Goal: Register for event/course

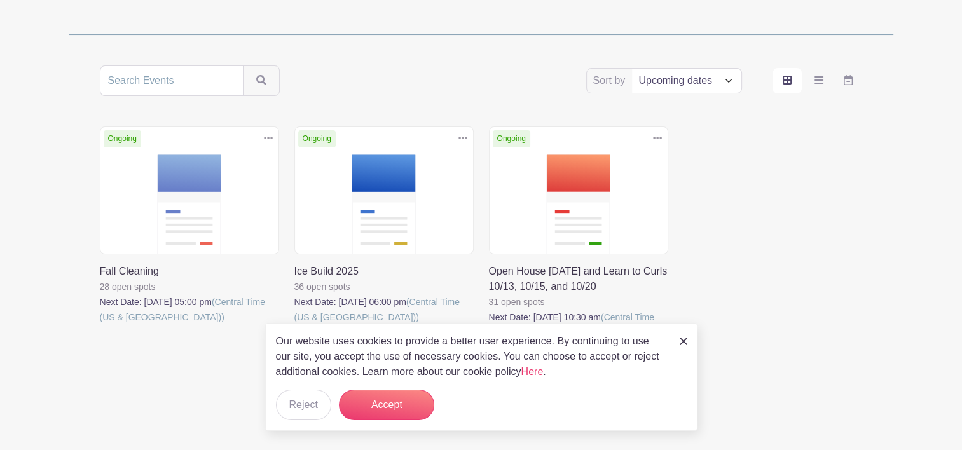
scroll to position [205, 0]
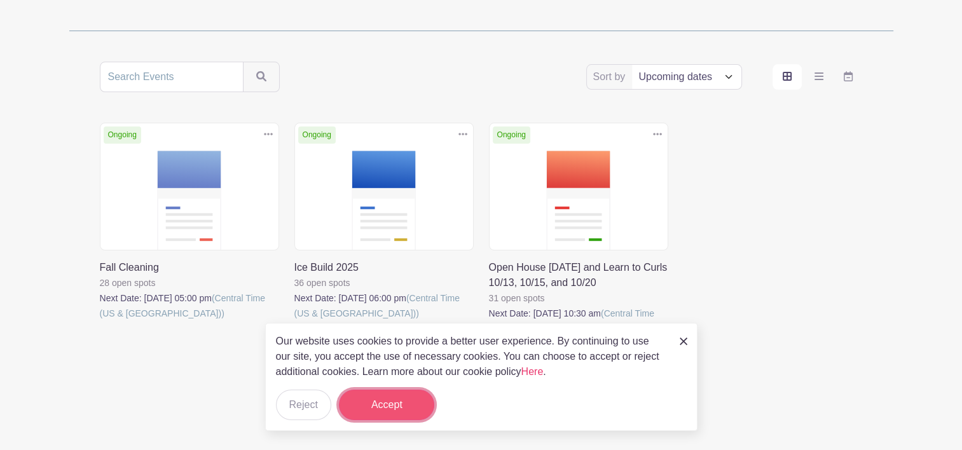
click at [400, 410] on button "Accept" at bounding box center [386, 405] width 95 height 31
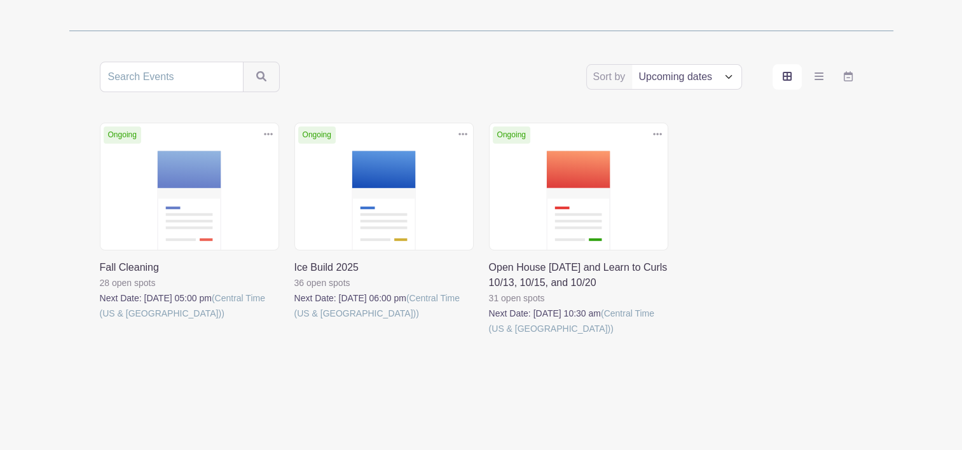
click at [489, 336] on link at bounding box center [489, 336] width 0 height 0
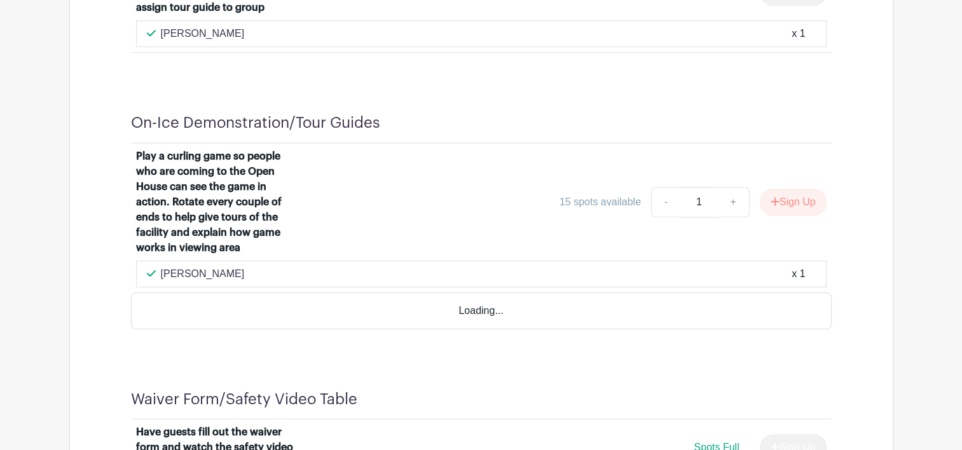
scroll to position [1081, 0]
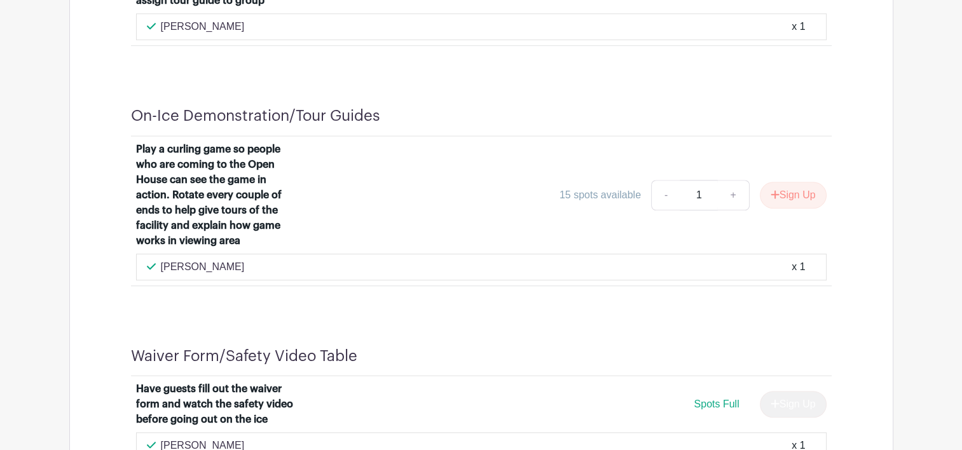
drag, startPoint x: 263, startPoint y: 118, endPoint x: 24, endPoint y: 127, distance: 238.6
click at [17, 128] on main "Log In Sign Up for Free Wausau Curling Club Open House [DATE] and Learn to Curl…" at bounding box center [481, 9] width 962 height 2181
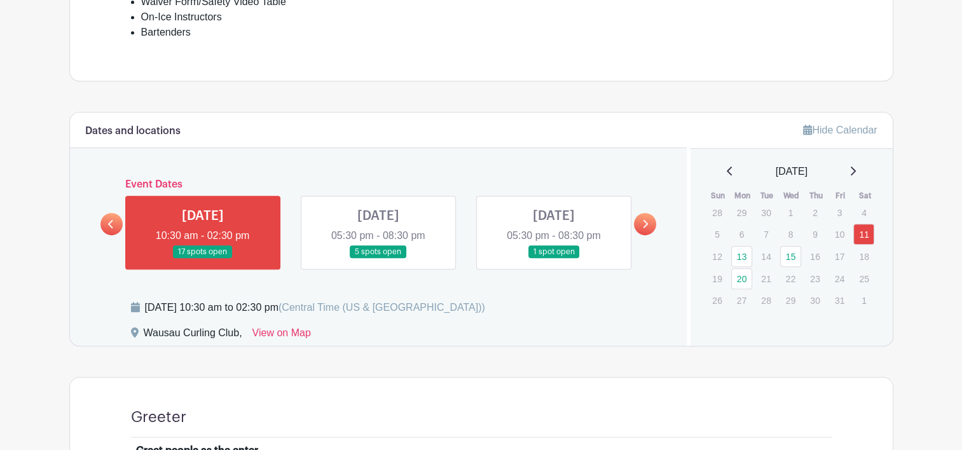
scroll to position [600, 0]
click at [642, 221] on icon at bounding box center [645, 224] width 6 height 10
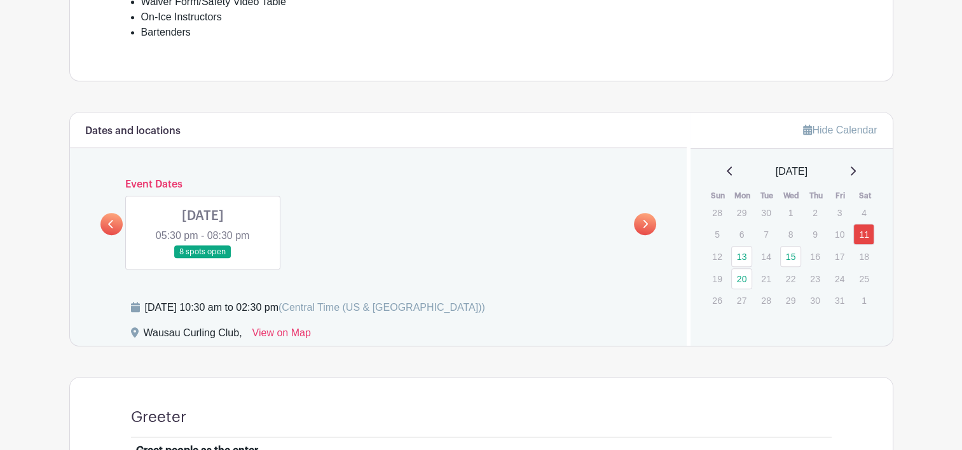
click at [642, 223] on icon at bounding box center [645, 224] width 6 height 10
click at [109, 222] on icon at bounding box center [110, 224] width 5 height 8
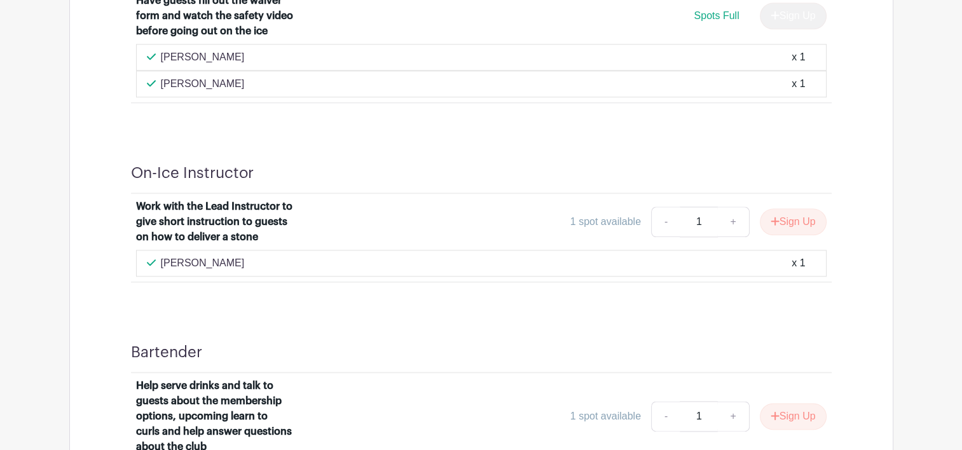
scroll to position [1491, 0]
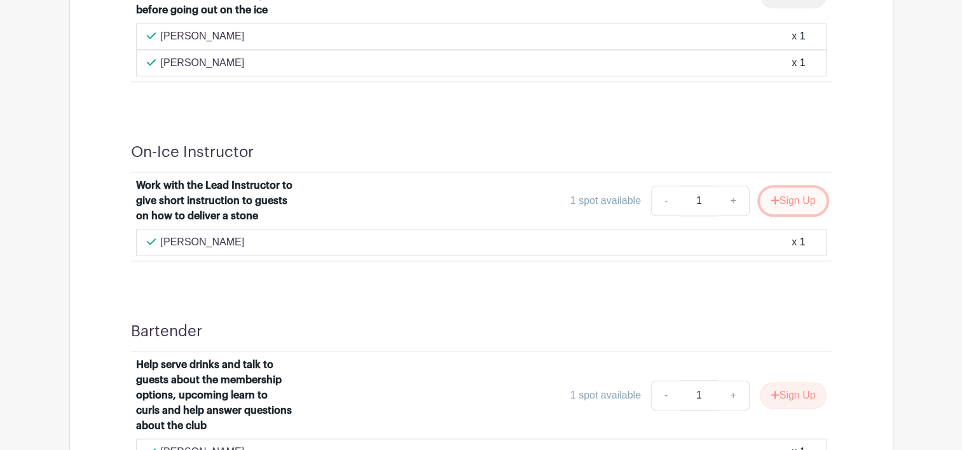
click at [801, 198] on button "Sign Up" at bounding box center [793, 201] width 67 height 27
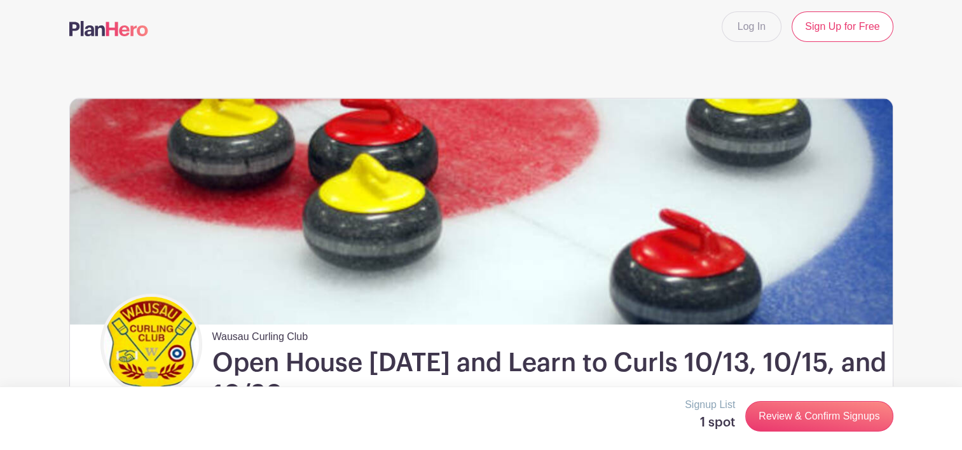
scroll to position [0, 0]
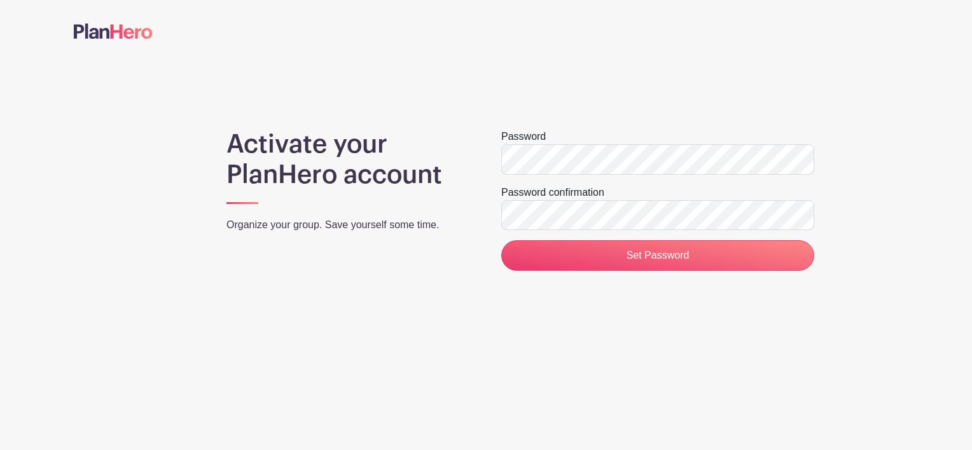
click at [874, 217] on div "Activate your PlanHero account Organize your group. Save yourself some time. Pa…" at bounding box center [486, 200] width 824 height 142
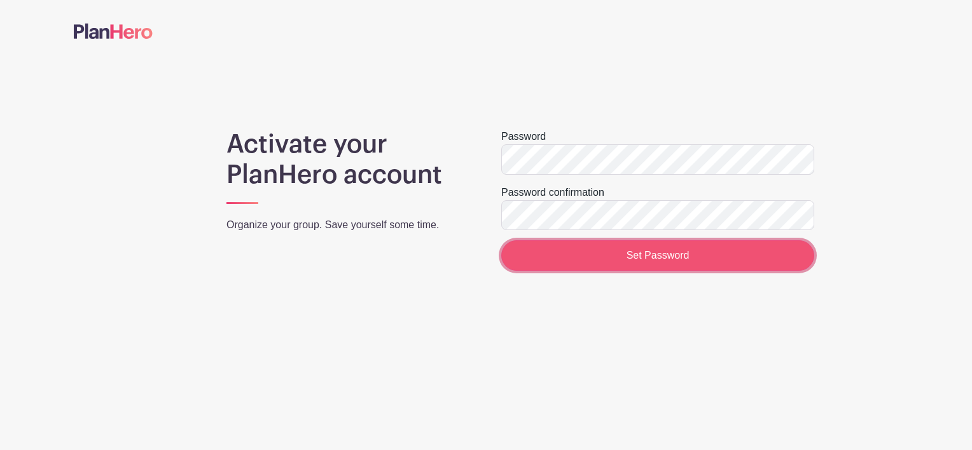
click at [651, 251] on input "Set Password" at bounding box center [657, 255] width 313 height 31
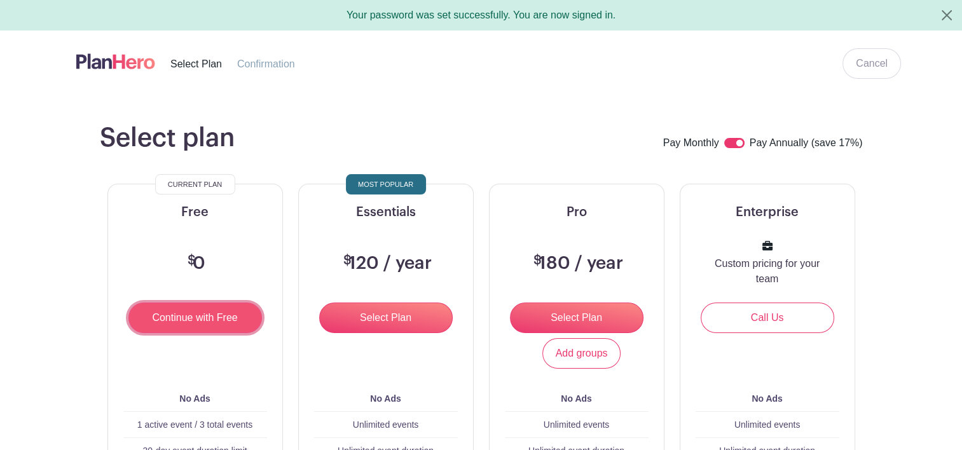
click at [182, 319] on input "Continue with Free" at bounding box center [195, 318] width 134 height 31
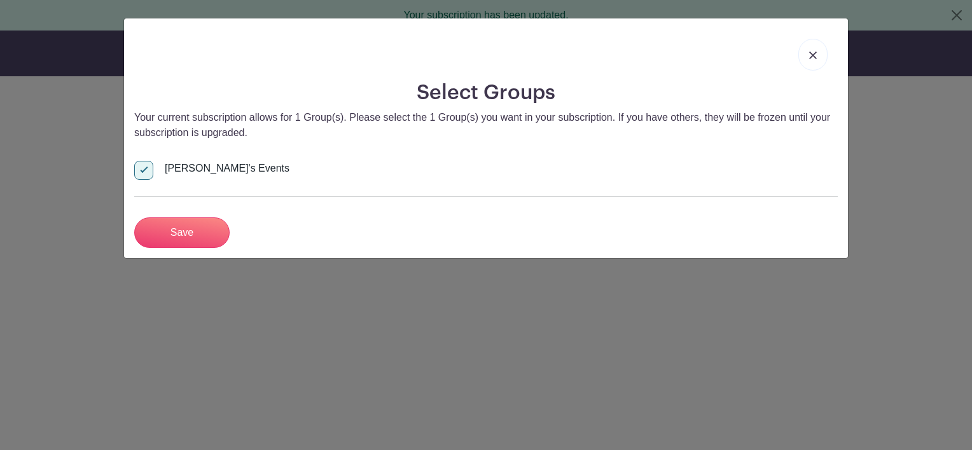
click at [786, 170] on div "Josh's Events" at bounding box center [485, 169] width 703 height 36
click at [142, 168] on input "Josh's Events" at bounding box center [138, 165] width 8 height 8
checkbox input "false"
click at [164, 230] on input "Save" at bounding box center [181, 232] width 95 height 31
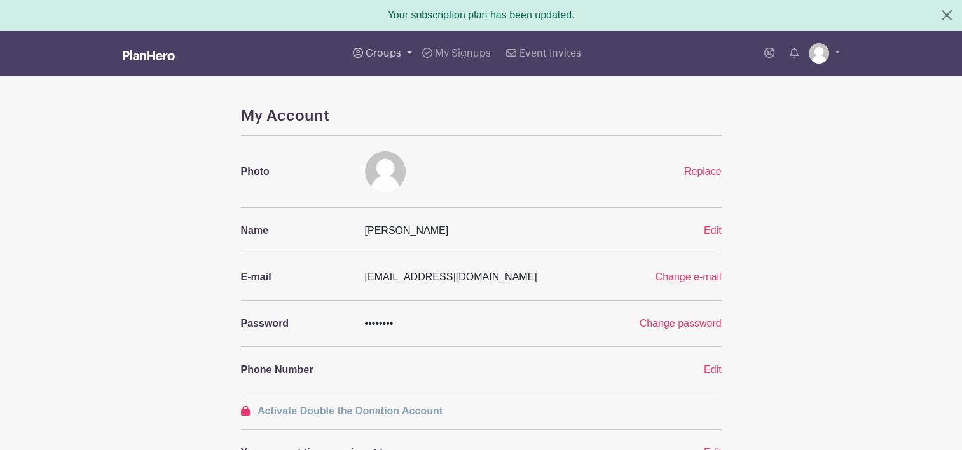
click at [392, 53] on span "Groups" at bounding box center [384, 53] width 36 height 10
click at [397, 89] on span "All Groups" at bounding box center [404, 96] width 50 height 15
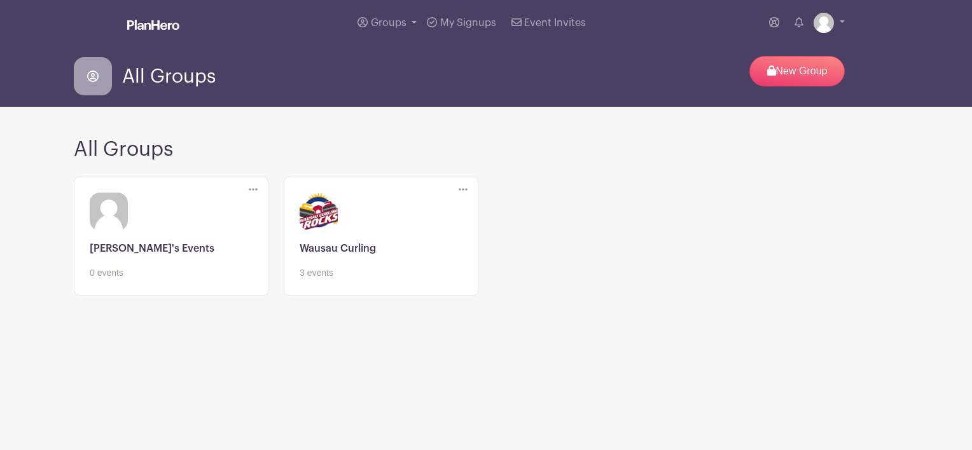
click at [362, 280] on link at bounding box center [381, 280] width 163 height 0
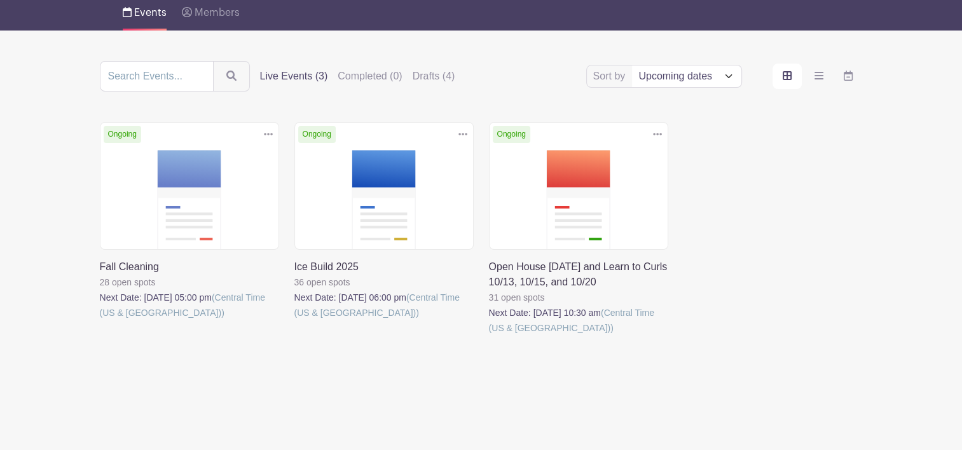
scroll to position [100, 0]
click at [489, 335] on link at bounding box center [489, 335] width 0 height 0
